Goal: Transaction & Acquisition: Obtain resource

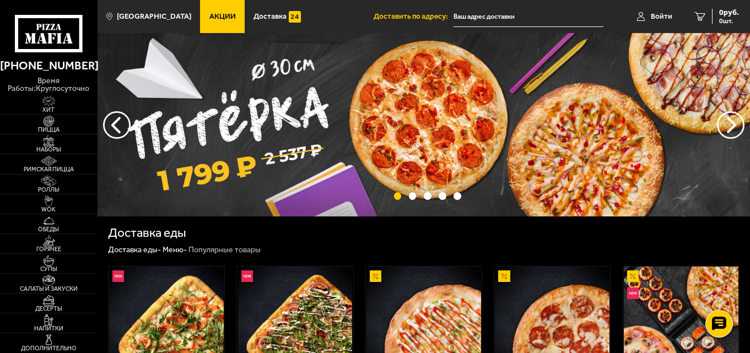
click at [209, 16] on span "Акции" at bounding box center [222, 17] width 26 height 8
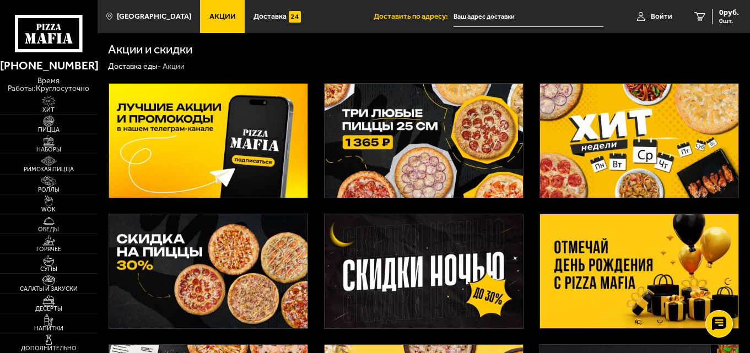
click at [637, 259] on img at bounding box center [639, 271] width 199 height 114
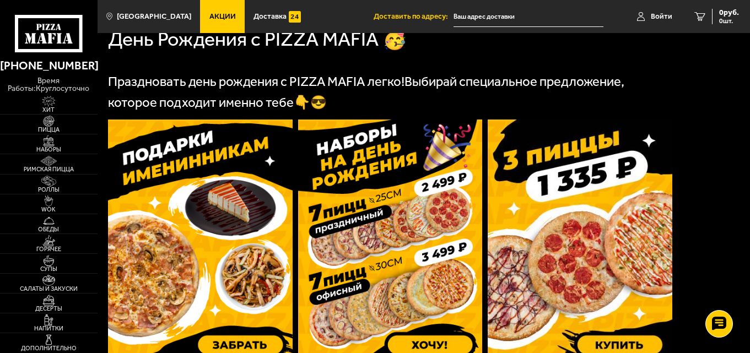
scroll to position [275, 0]
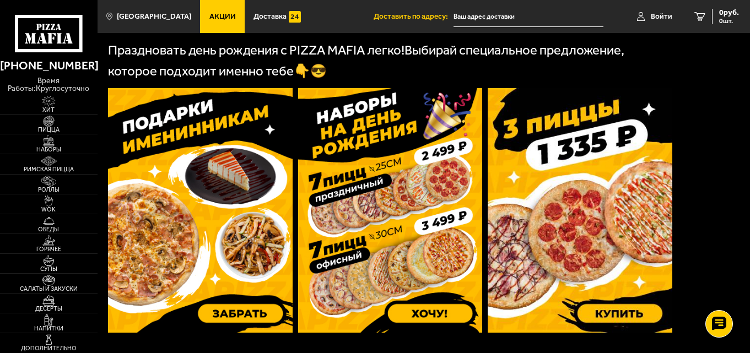
click at [554, 215] on img at bounding box center [580, 210] width 185 height 245
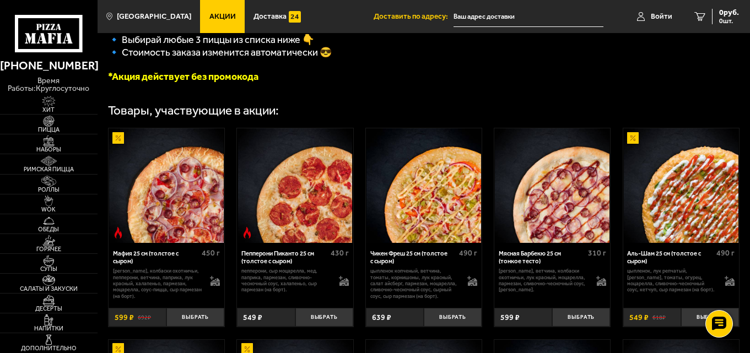
scroll to position [275, 0]
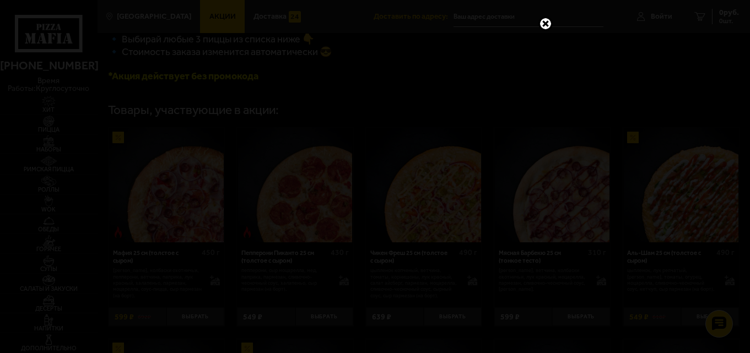
click at [546, 21] on link at bounding box center [545, 24] width 14 height 14
